Goal: Information Seeking & Learning: Learn about a topic

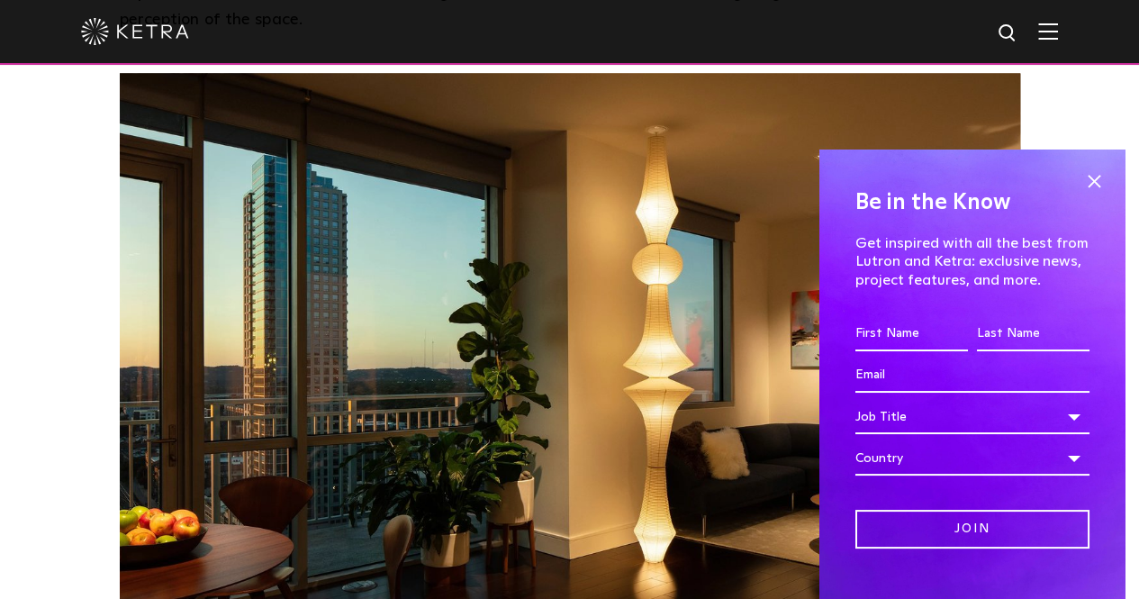
scroll to position [1462, 0]
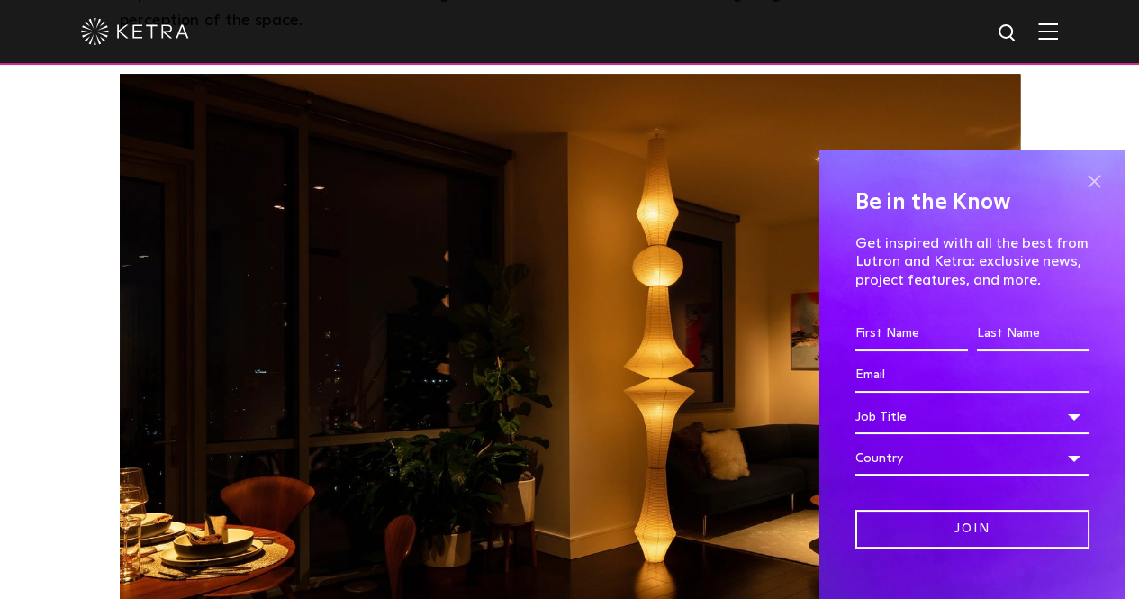
click at [1080, 176] on span at bounding box center [1093, 180] width 27 height 27
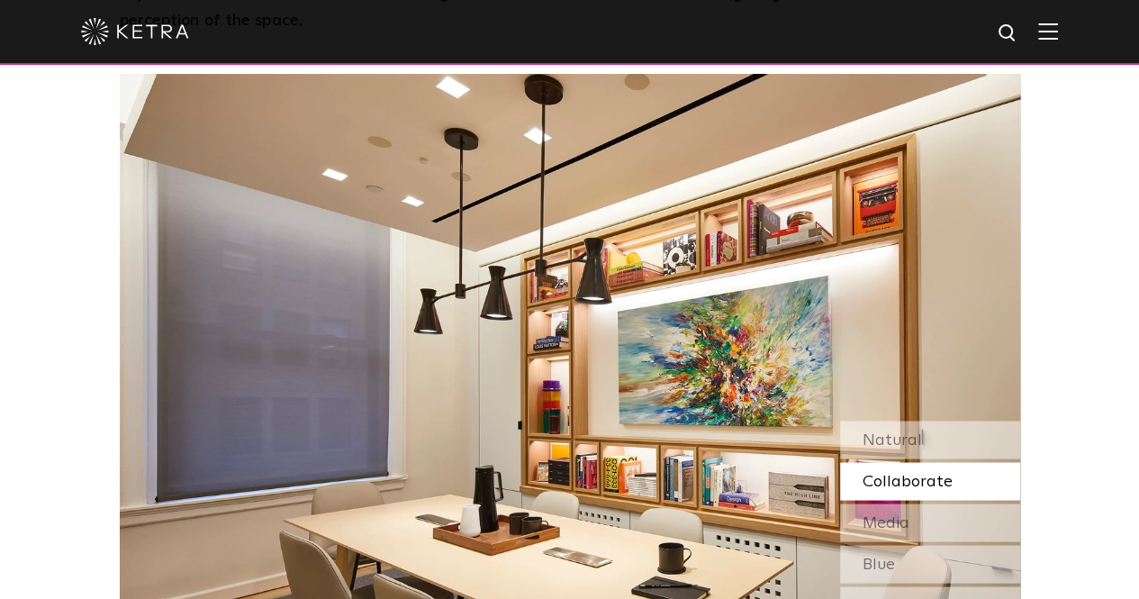
click at [891, 473] on span "Collaborate" at bounding box center [907, 481] width 90 height 16
click at [897, 514] on span "Media" at bounding box center [885, 522] width 47 height 16
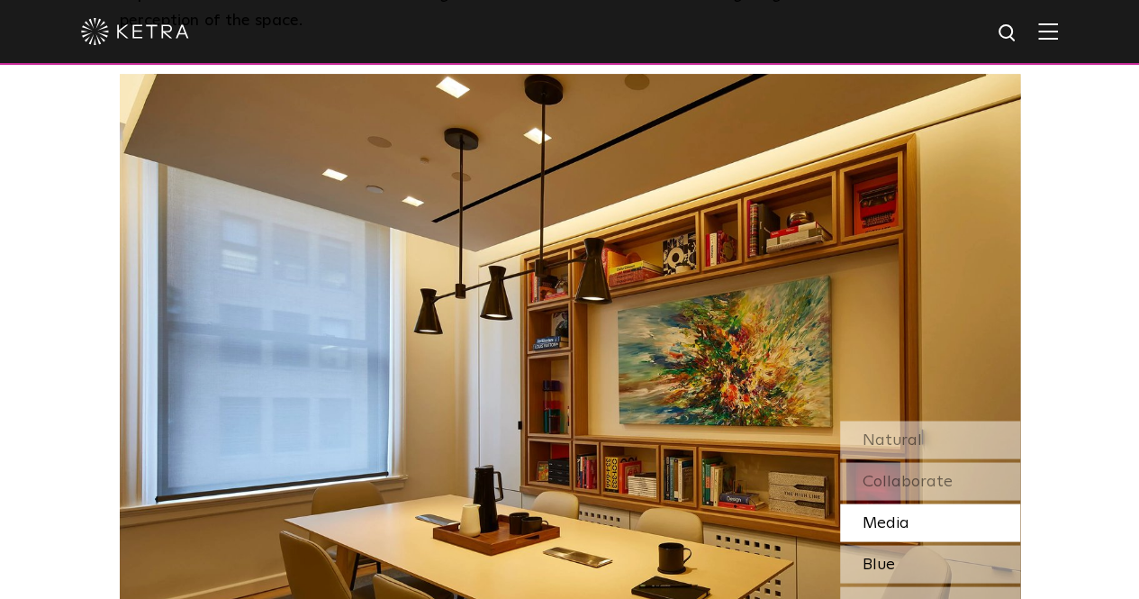
click at [900, 545] on div "Blue" at bounding box center [930, 564] width 180 height 38
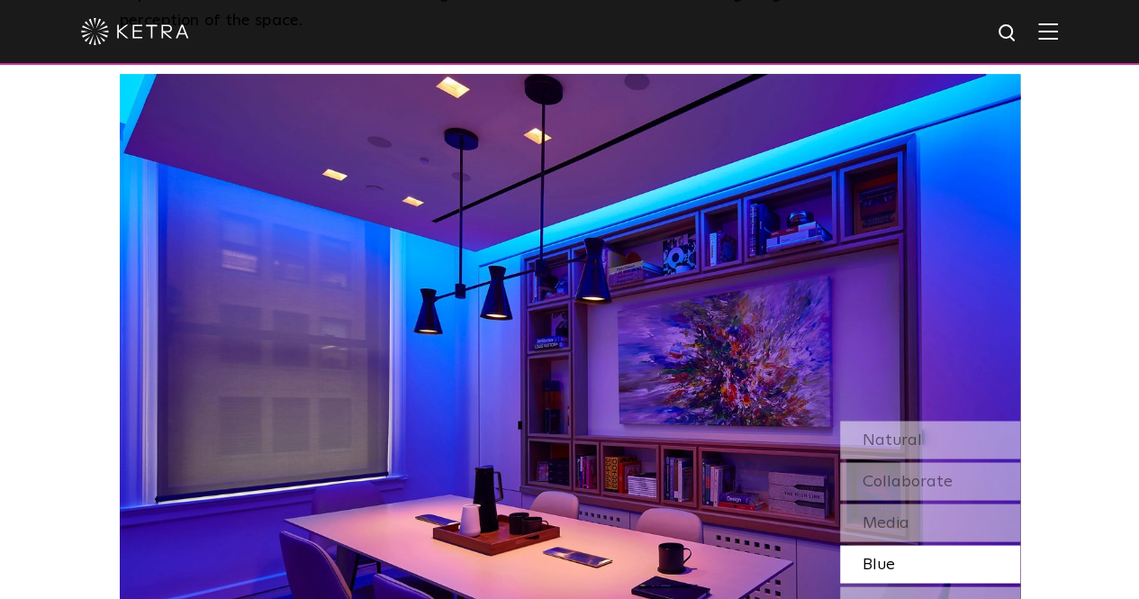
click at [900, 586] on div "Next Room" at bounding box center [930, 605] width 180 height 38
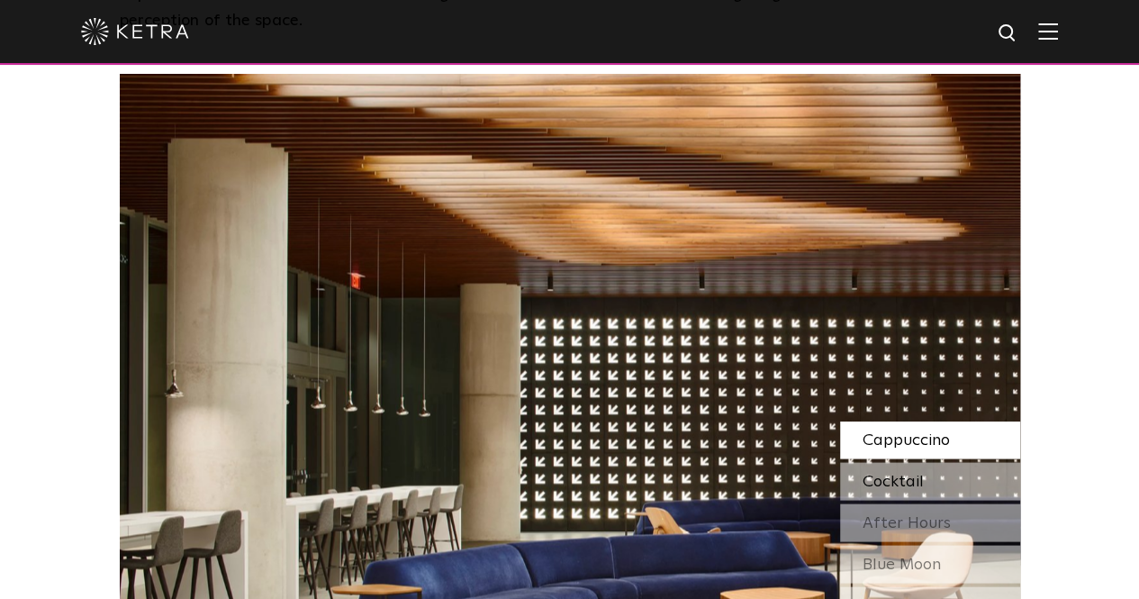
click at [864, 473] on span "Cocktail" at bounding box center [892, 481] width 61 height 16
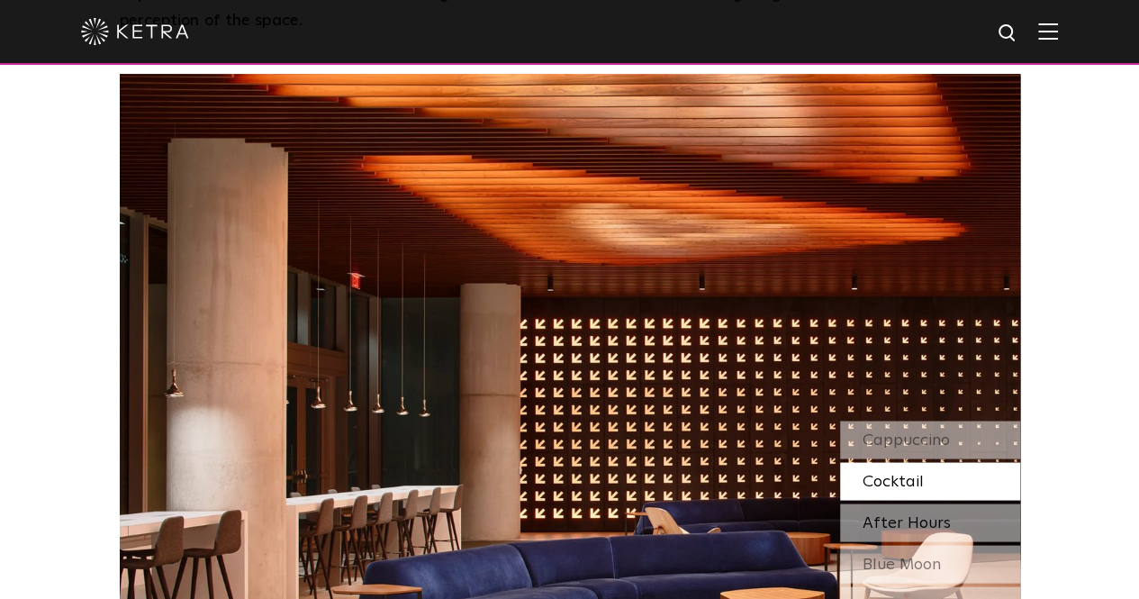
click at [873, 514] on span "After Hours" at bounding box center [906, 522] width 88 height 16
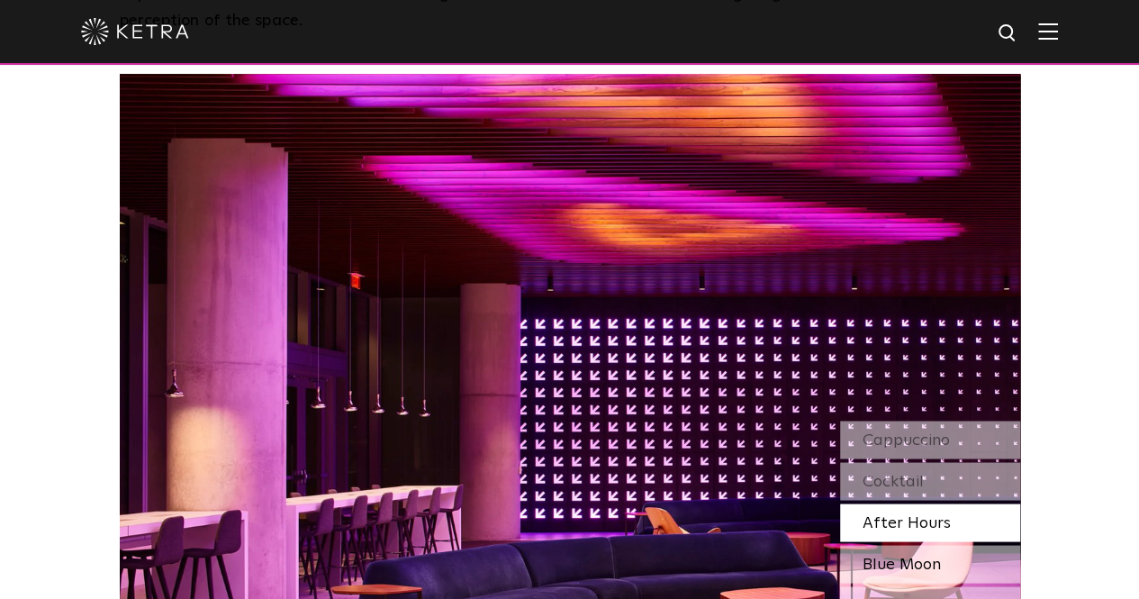
click at [878, 555] on span "Blue Moon" at bounding box center [901, 563] width 78 height 16
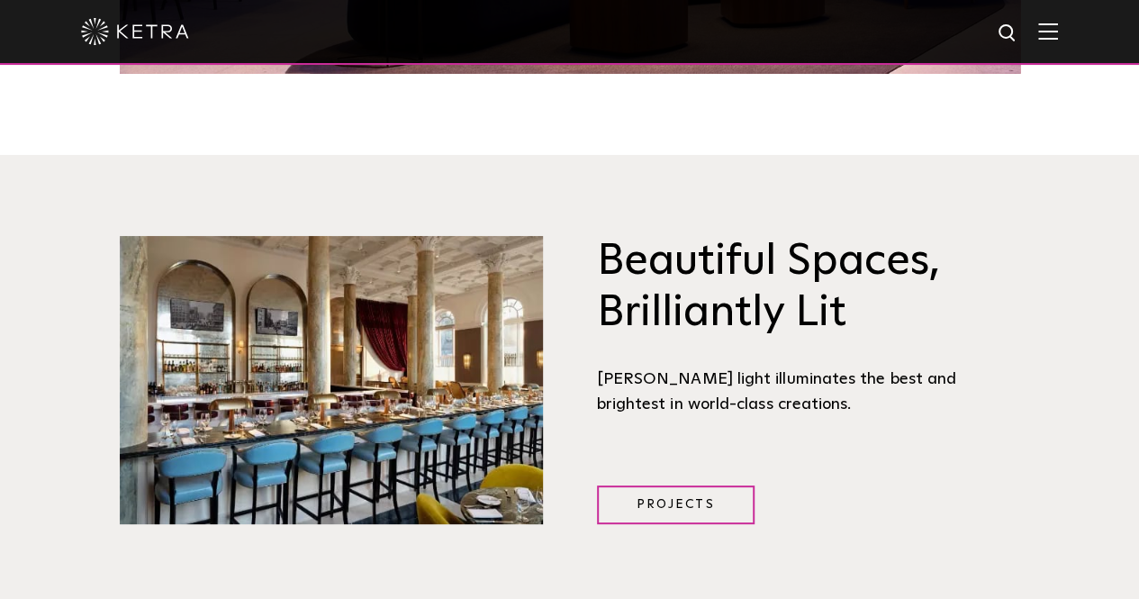
scroll to position [2099, 0]
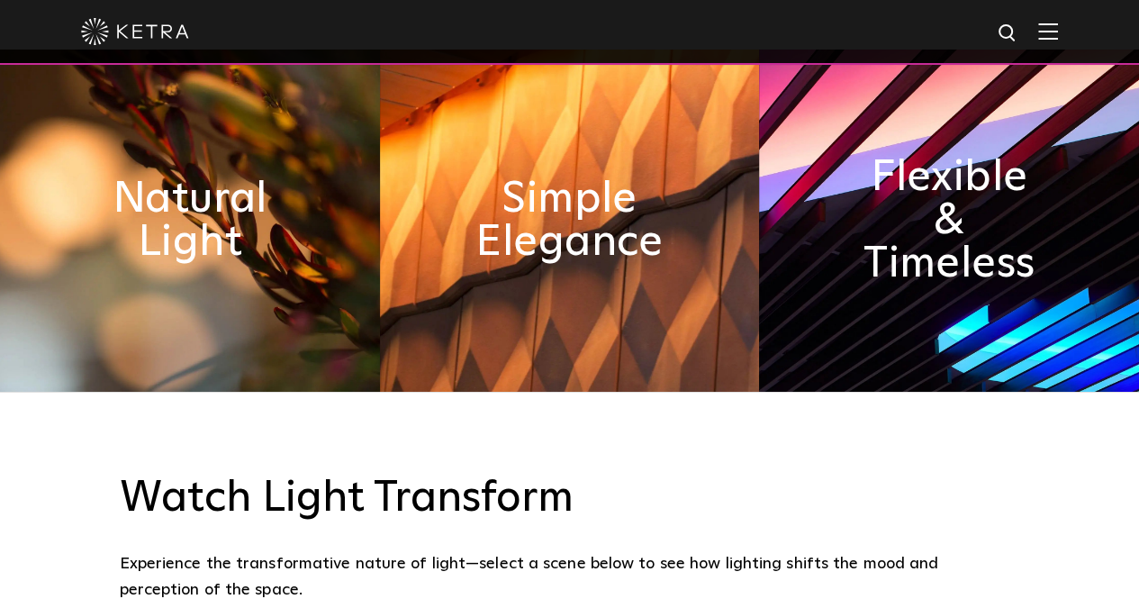
scroll to position [896, 0]
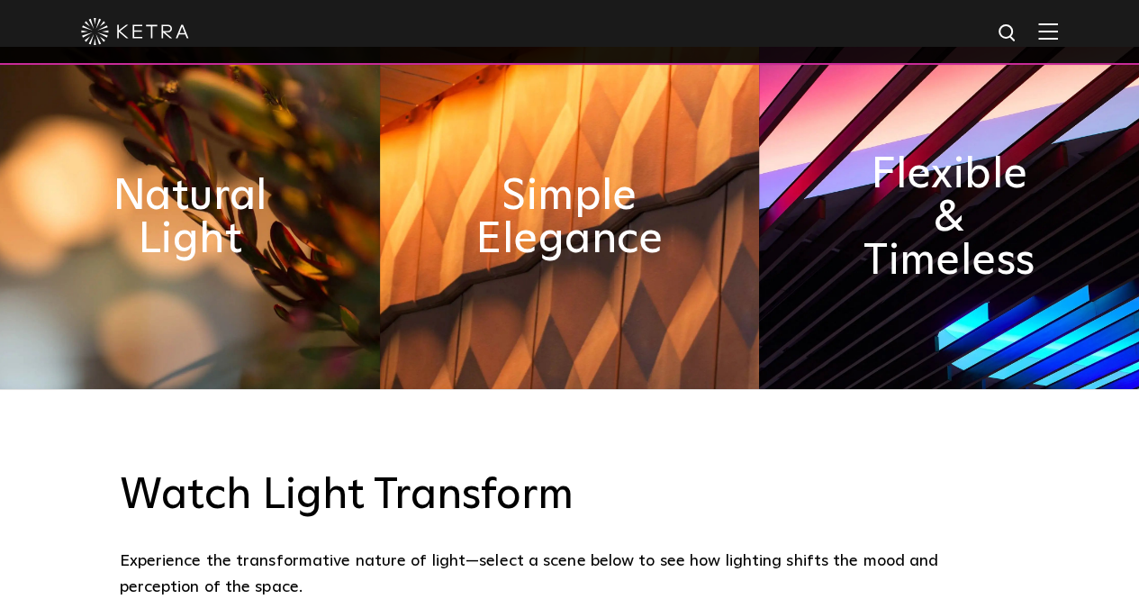
click at [1058, 35] on img at bounding box center [1048, 31] width 20 height 17
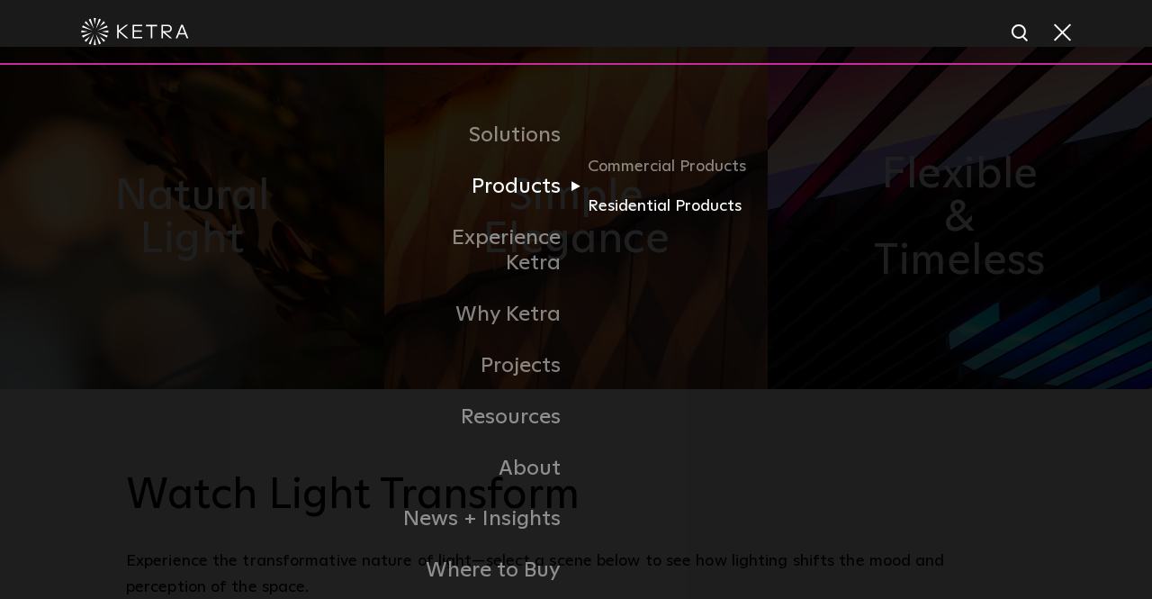
click at [623, 203] on link "Residential Products" at bounding box center [674, 207] width 173 height 26
